Goal: Task Accomplishment & Management: Use online tool/utility

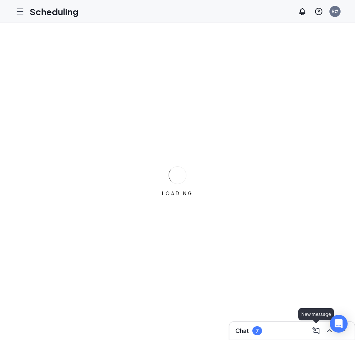
click at [291, 326] on div "Chat 7" at bounding box center [291, 331] width 113 height 12
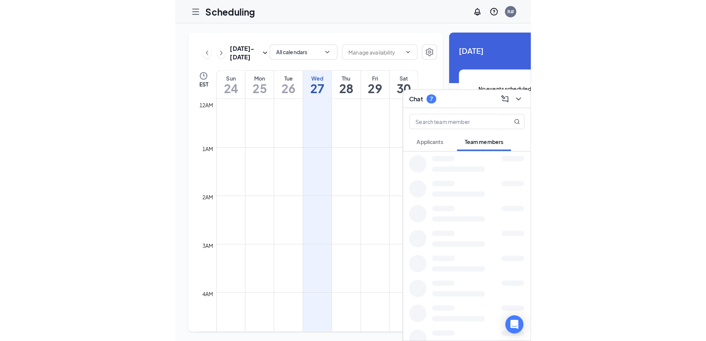
scroll to position [364, 0]
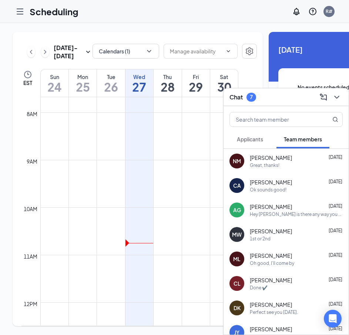
click at [253, 143] on button "Applicants" at bounding box center [250, 139] width 41 height 19
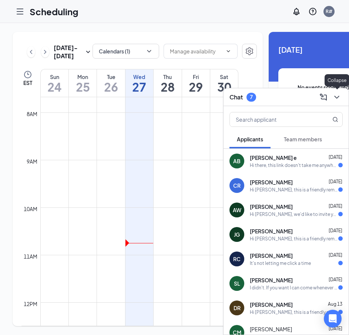
click at [338, 97] on icon "ChevronDown" at bounding box center [337, 97] width 5 height 3
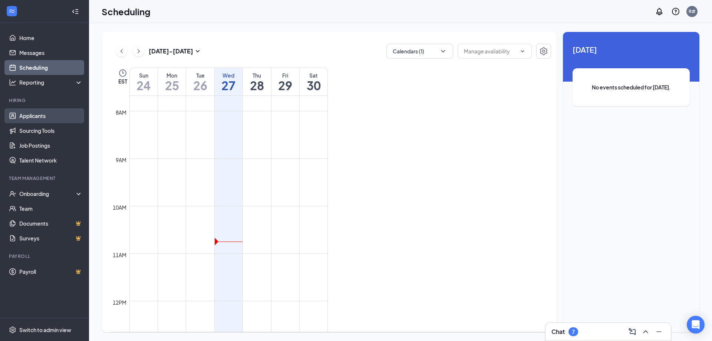
click at [53, 119] on link "Applicants" at bounding box center [50, 115] width 63 height 15
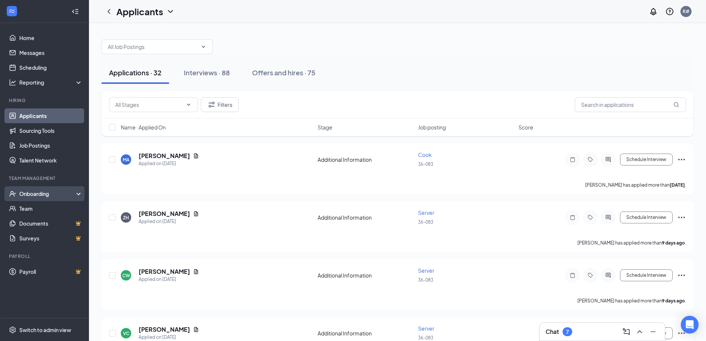
click at [41, 188] on div "Onboarding" at bounding box center [44, 193] width 89 height 15
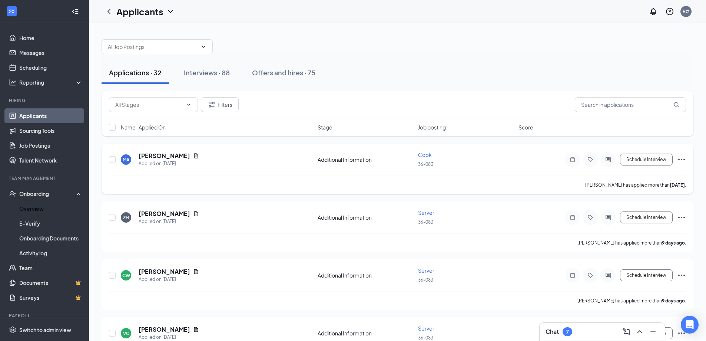
drag, startPoint x: 39, startPoint y: 208, endPoint x: 117, endPoint y: 165, distance: 88.9
click at [39, 208] on link "Overview" at bounding box center [50, 208] width 63 height 15
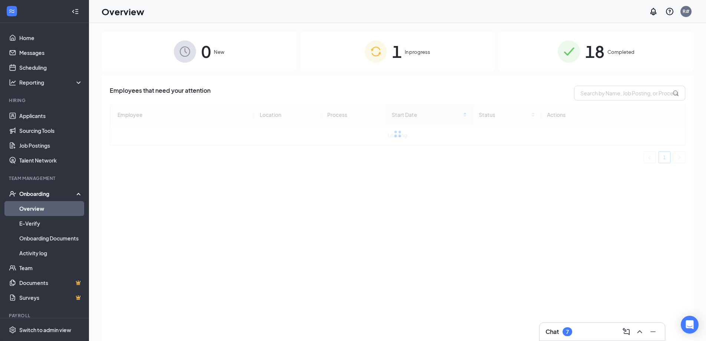
click at [355, 49] on span "In progress" at bounding box center [418, 51] width 26 height 7
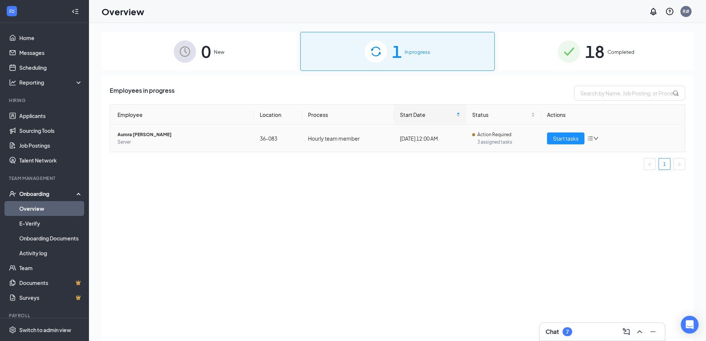
click at [166, 137] on span "Aurora [PERSON_NAME]" at bounding box center [182, 134] width 130 height 7
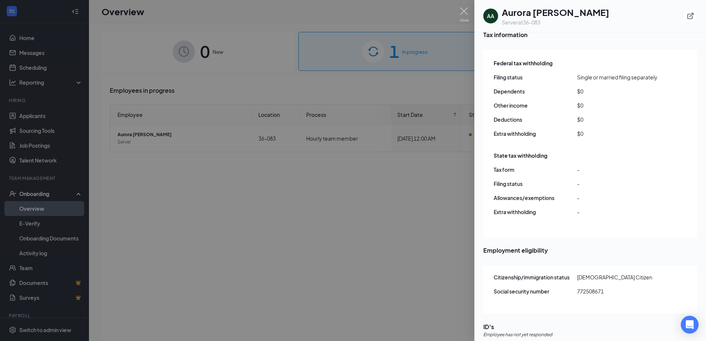
scroll to position [707, 0]
click at [342, 203] on div at bounding box center [353, 170] width 706 height 341
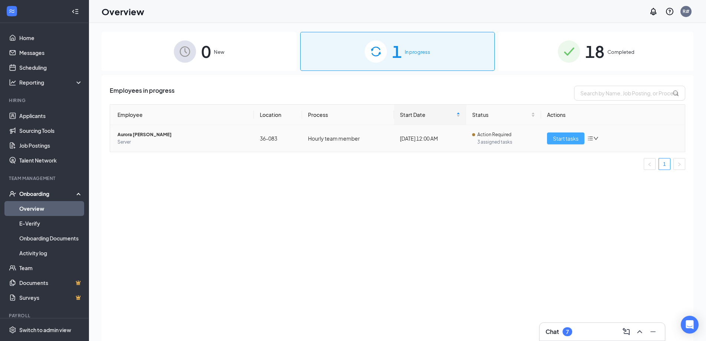
click at [355, 137] on span "Start tasks" at bounding box center [566, 138] width 26 height 8
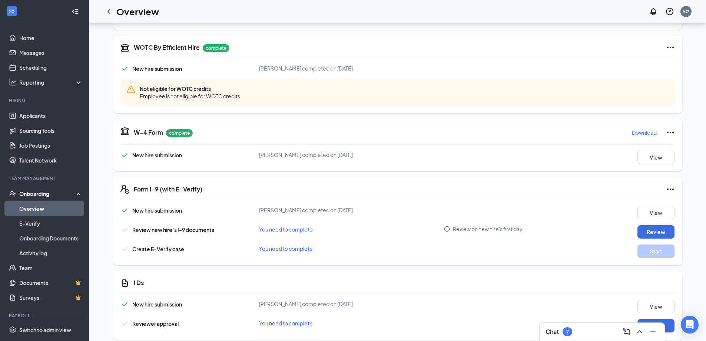
scroll to position [222, 0]
click at [355, 232] on button "Review" at bounding box center [655, 231] width 37 height 13
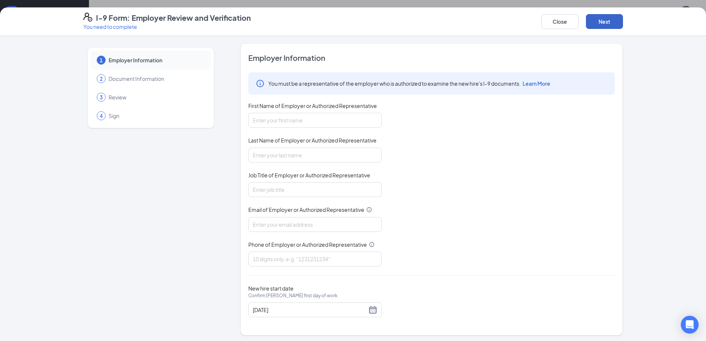
click at [355, 20] on button "Next" at bounding box center [604, 21] width 37 height 15
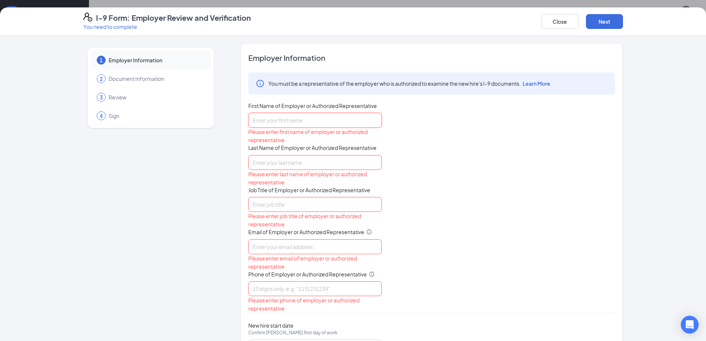
click at [306, 124] on input "First Name of Employer or Authorized Representative" at bounding box center [314, 120] width 133 height 15
